Goal: Information Seeking & Learning: Understand process/instructions

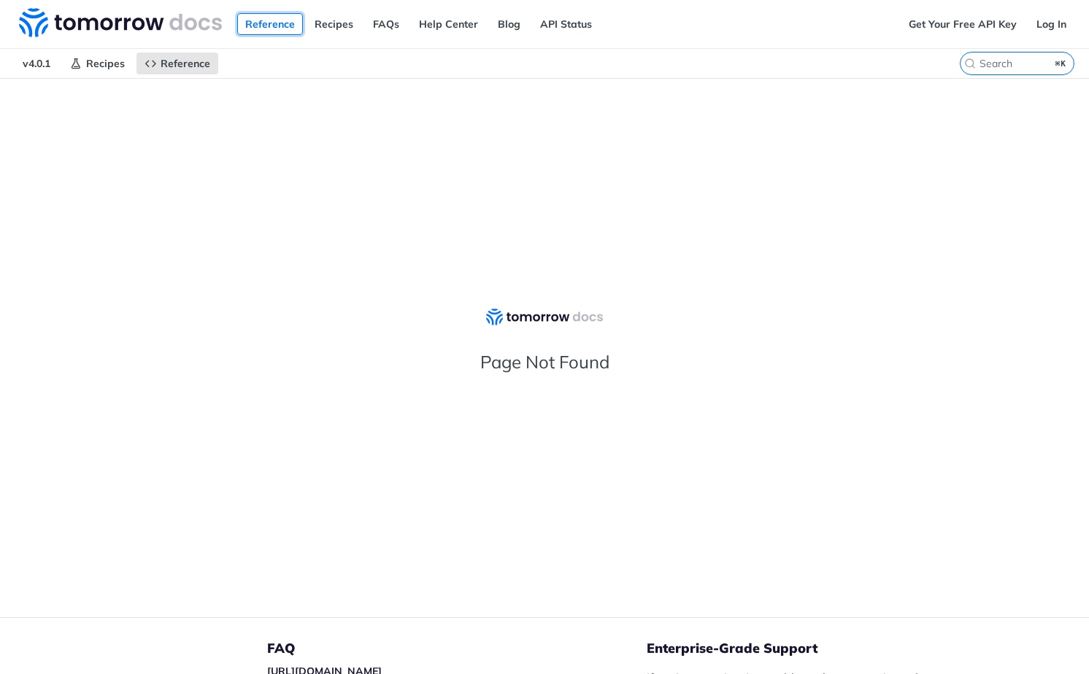
click at [257, 26] on link "Reference" at bounding box center [270, 24] width 66 height 22
click at [32, 65] on span "v4.0.1" at bounding box center [37, 64] width 44 height 22
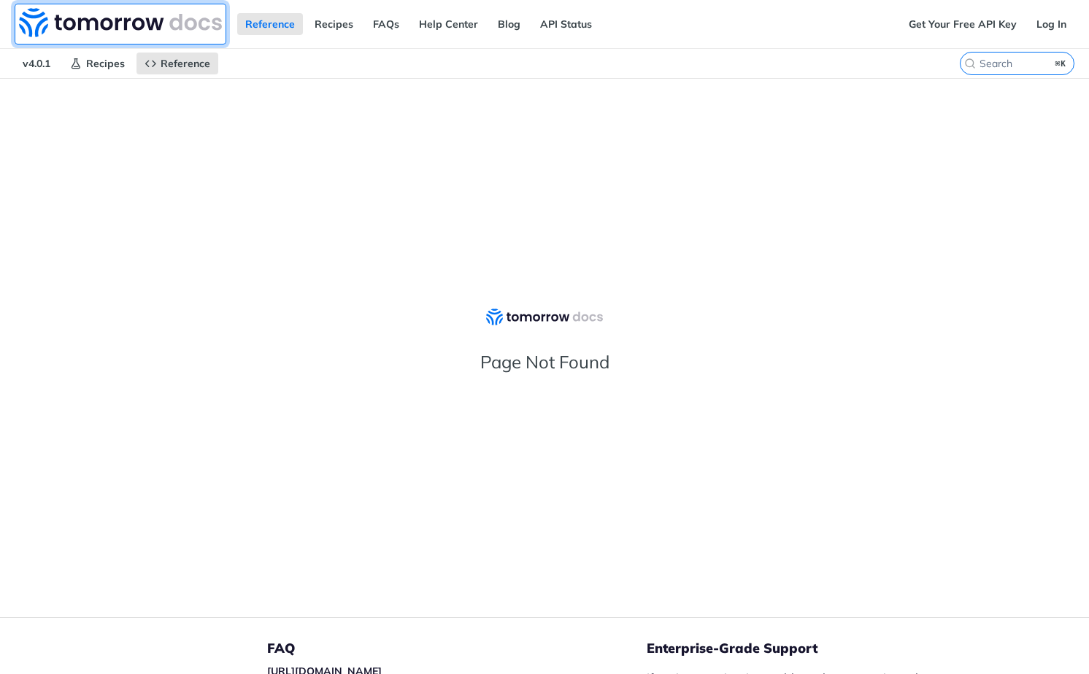
click at [207, 26] on img at bounding box center [120, 22] width 203 height 29
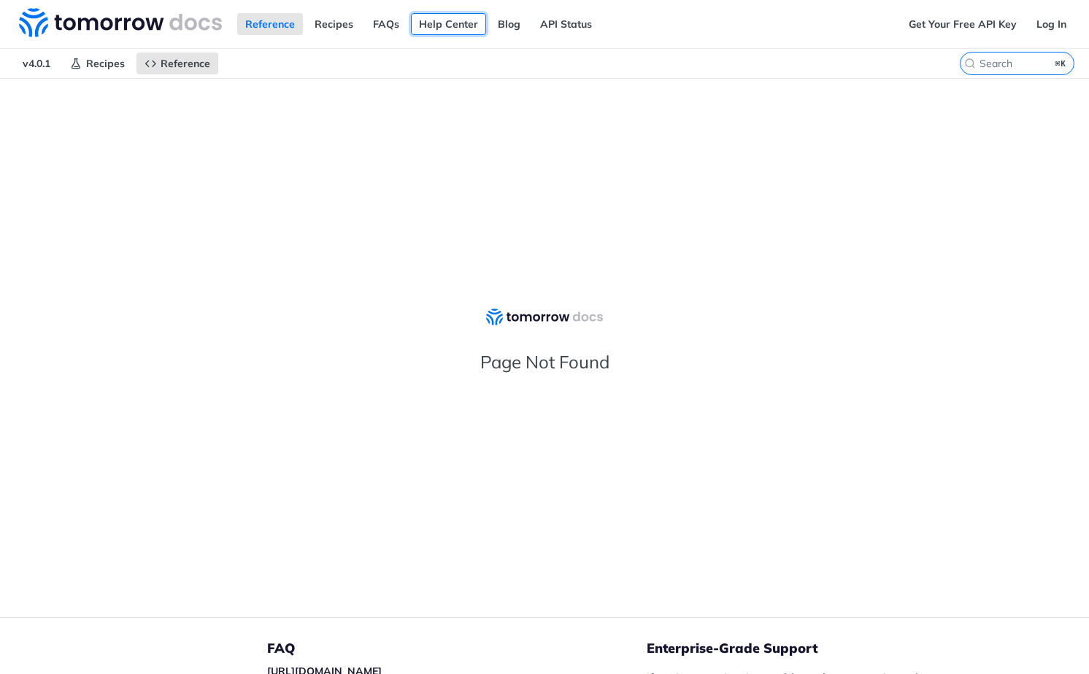
click at [466, 23] on link "Help Center" at bounding box center [448, 24] width 75 height 22
